Goal: Consume media (video, audio)

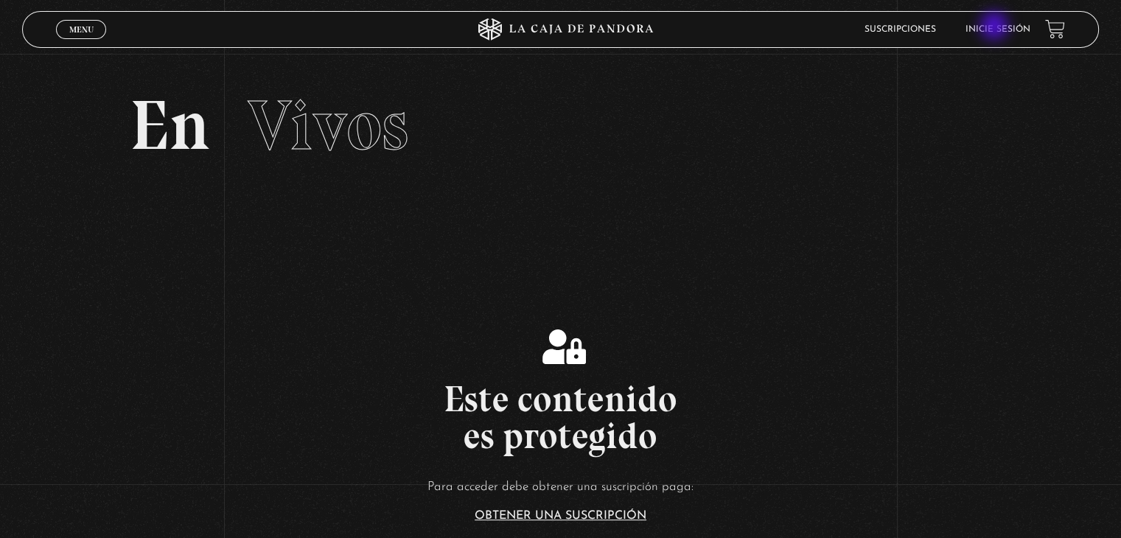
click at [995, 27] on link "Inicie sesión" at bounding box center [997, 29] width 65 height 9
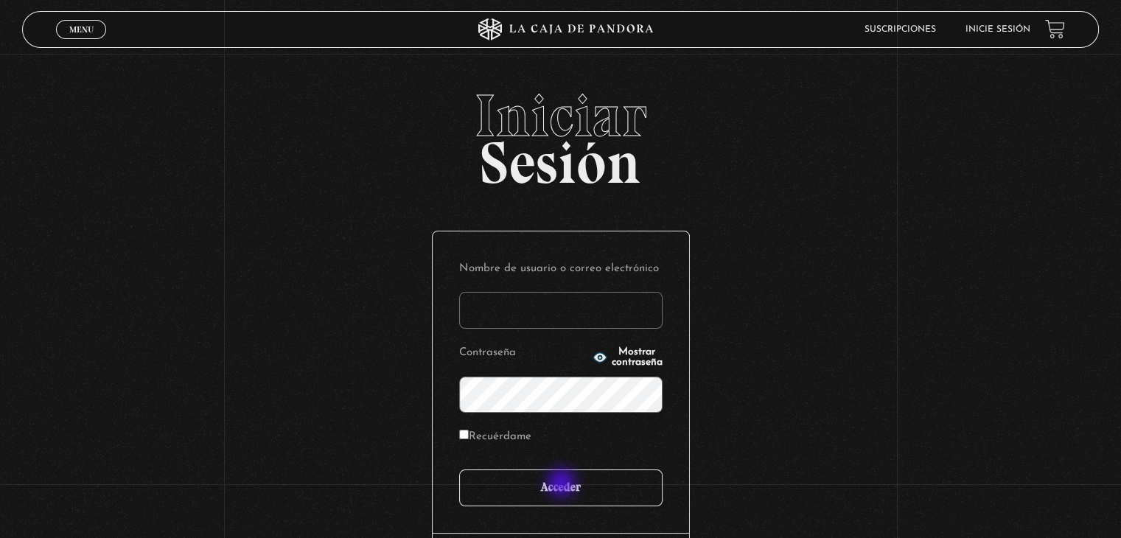
type input "anamariasalas18@gmail.com"
click at [563, 484] on input "Acceder" at bounding box center [560, 487] width 203 height 37
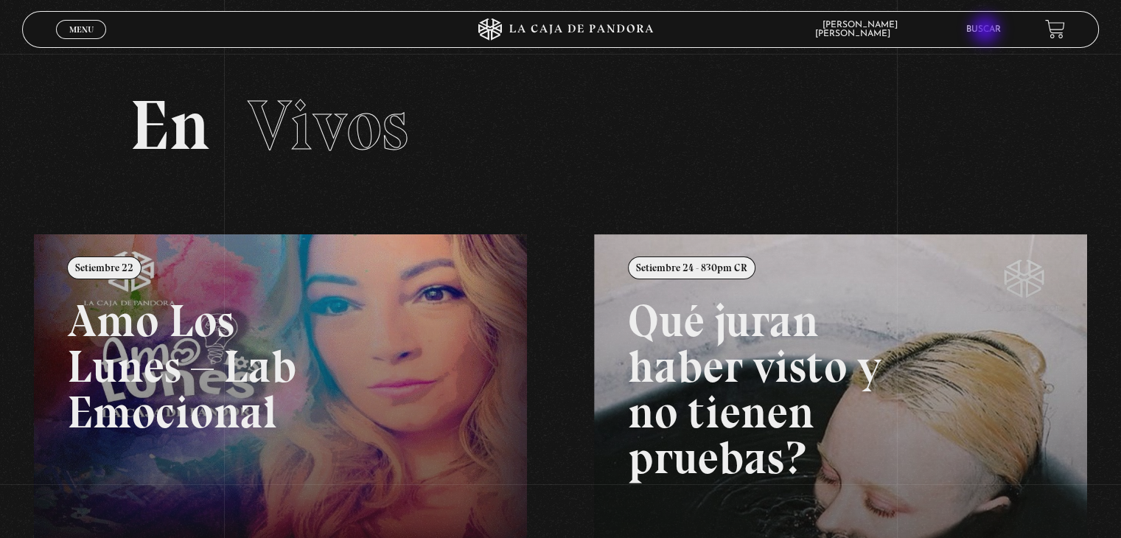
click at [987, 31] on link "Buscar" at bounding box center [983, 29] width 35 height 9
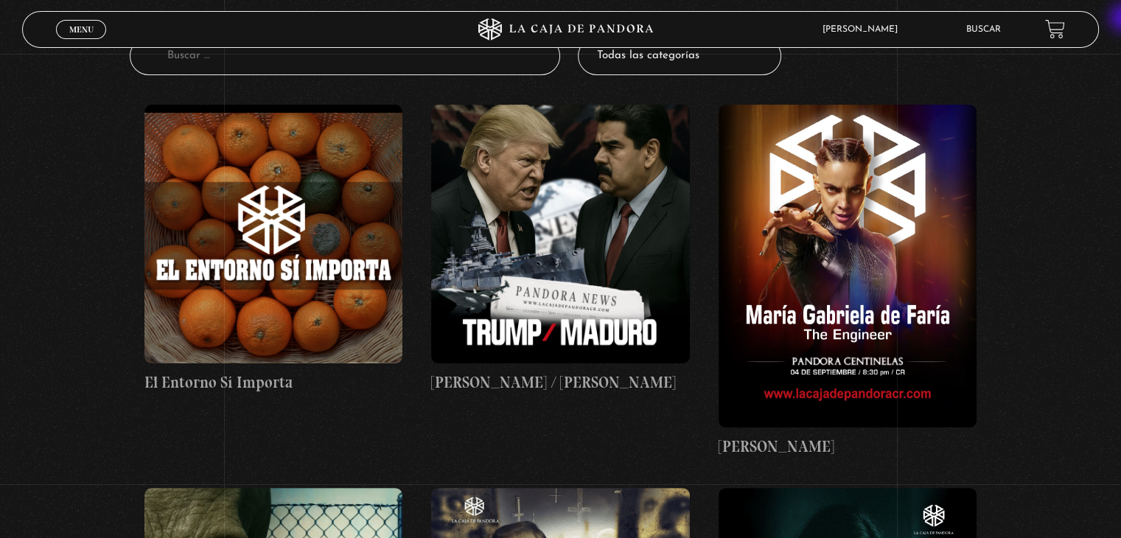
scroll to position [169, 0]
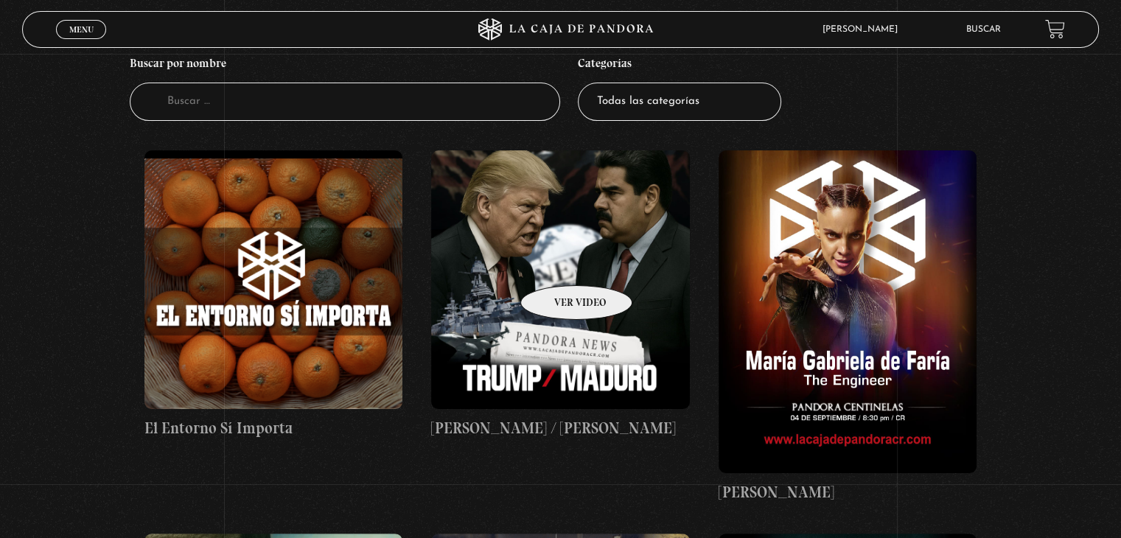
click at [557, 263] on figure at bounding box center [560, 279] width 258 height 258
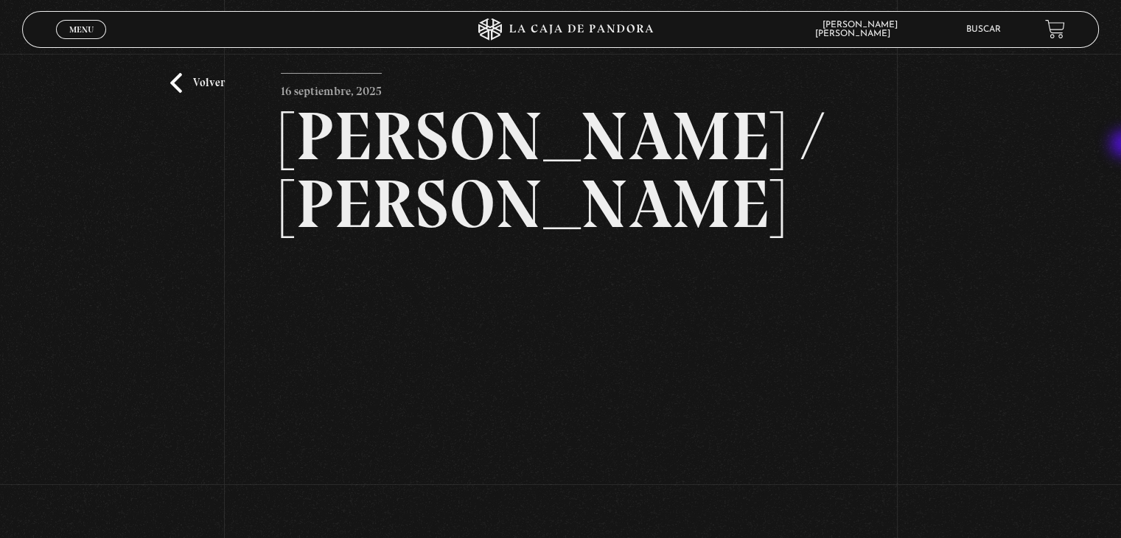
scroll to position [32, 0]
